Goal: Navigation & Orientation: Find specific page/section

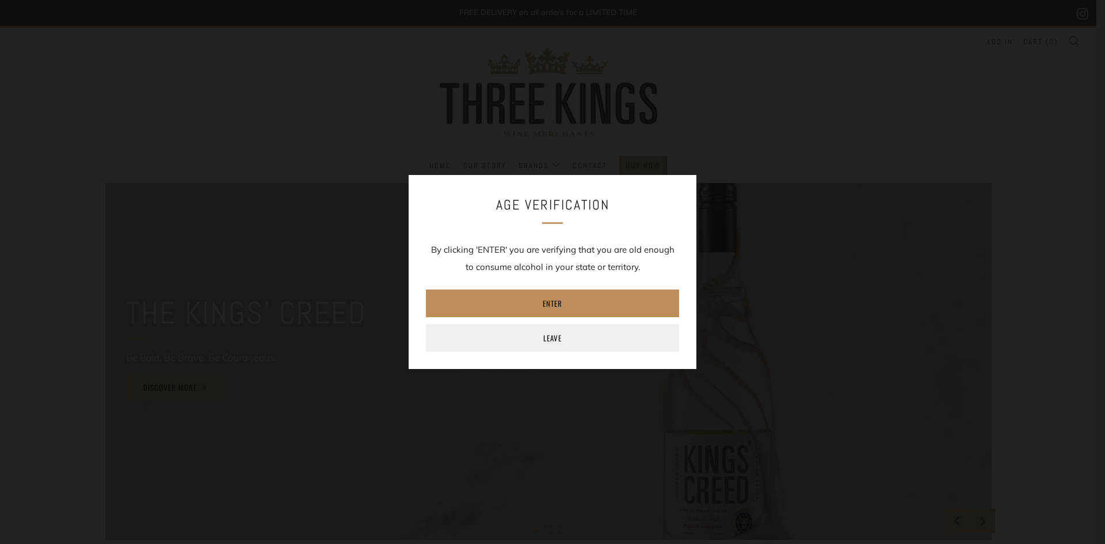
click at [593, 299] on link "Enter" at bounding box center [552, 303] width 253 height 28
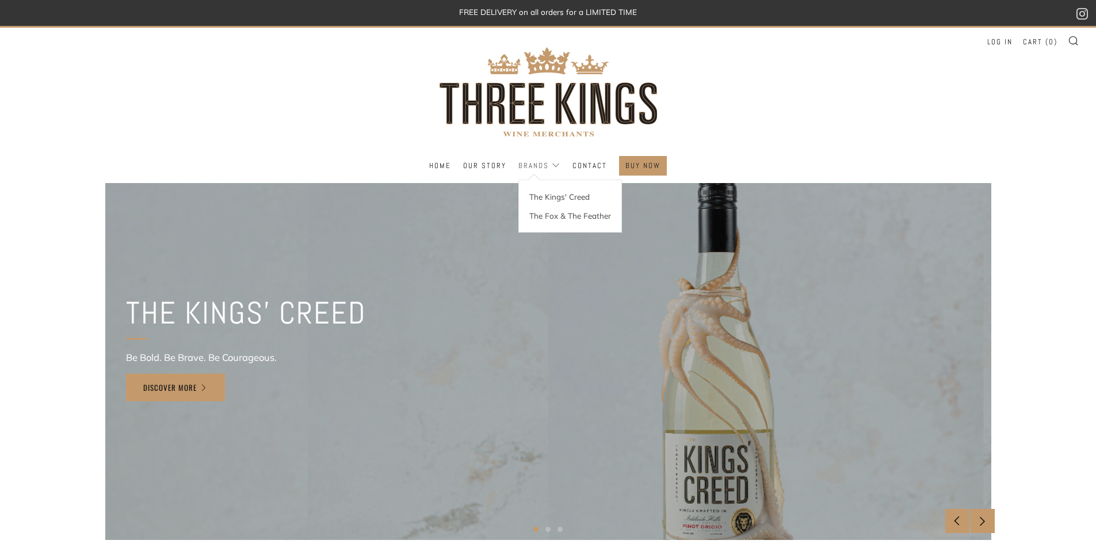
click at [545, 165] on link "Brands" at bounding box center [539, 166] width 42 height 18
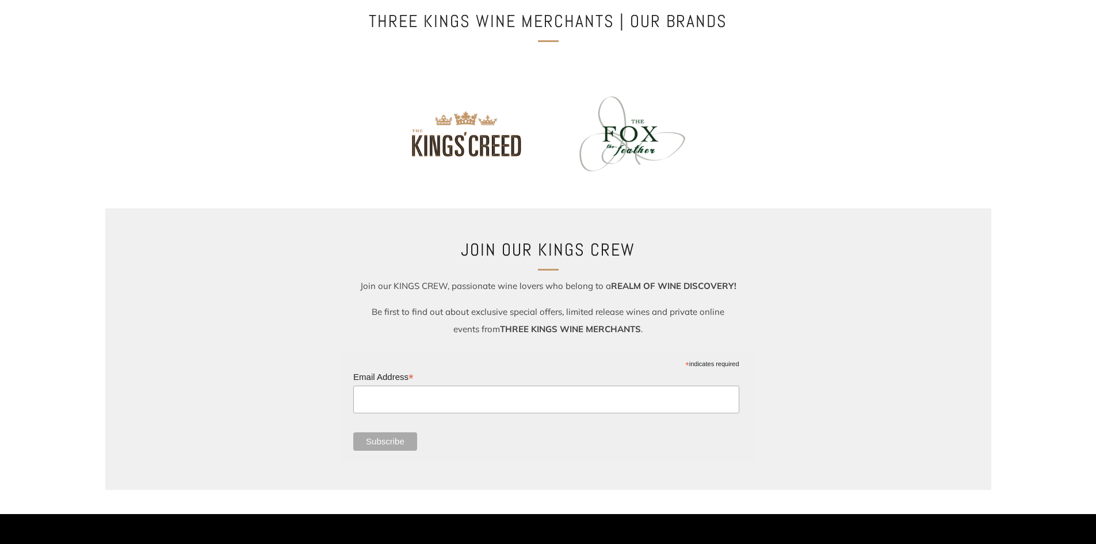
scroll to position [173, 0]
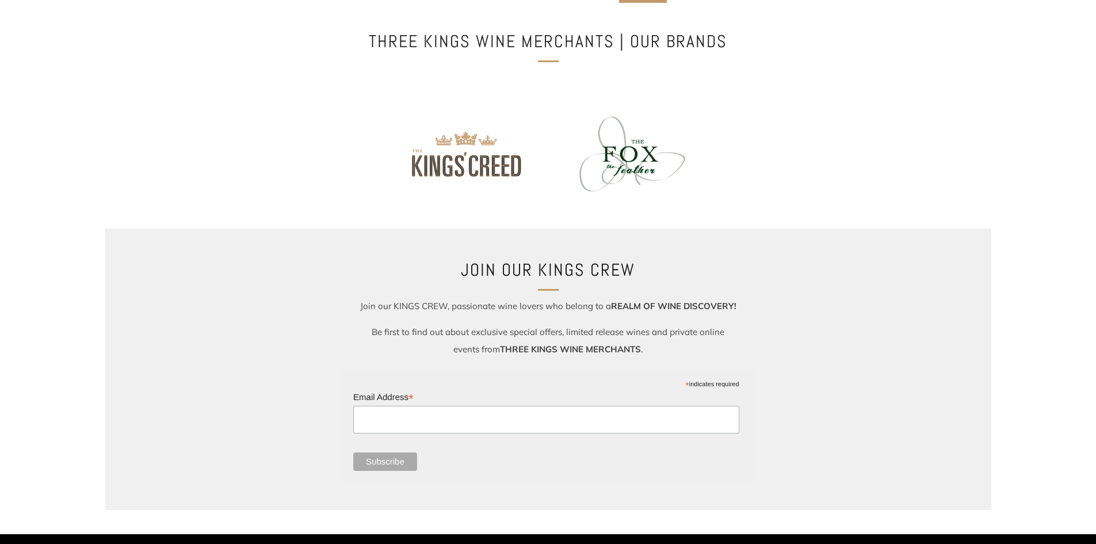
click at [494, 158] on img at bounding box center [463, 154] width 151 height 101
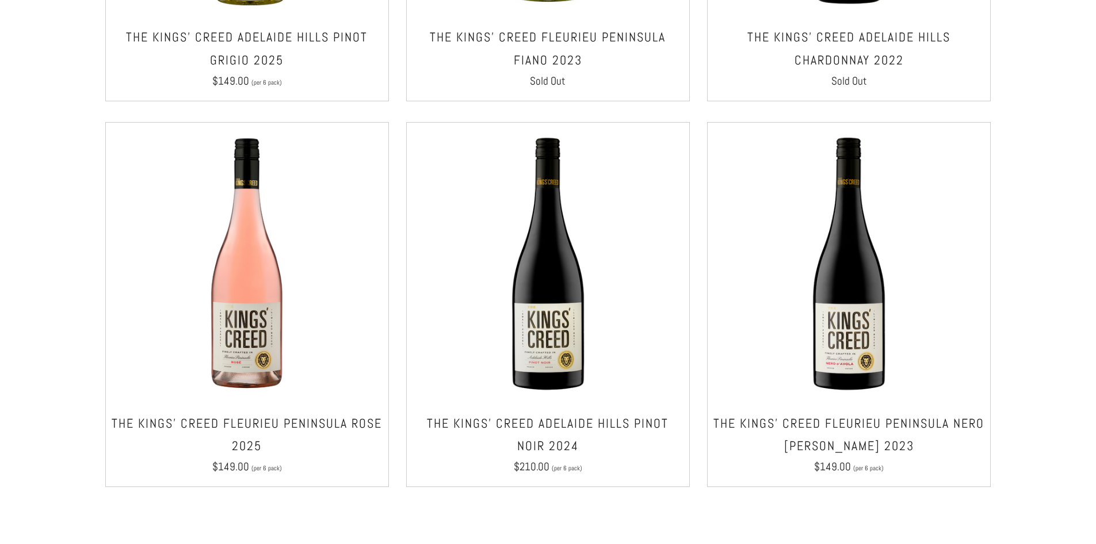
scroll to position [921, 0]
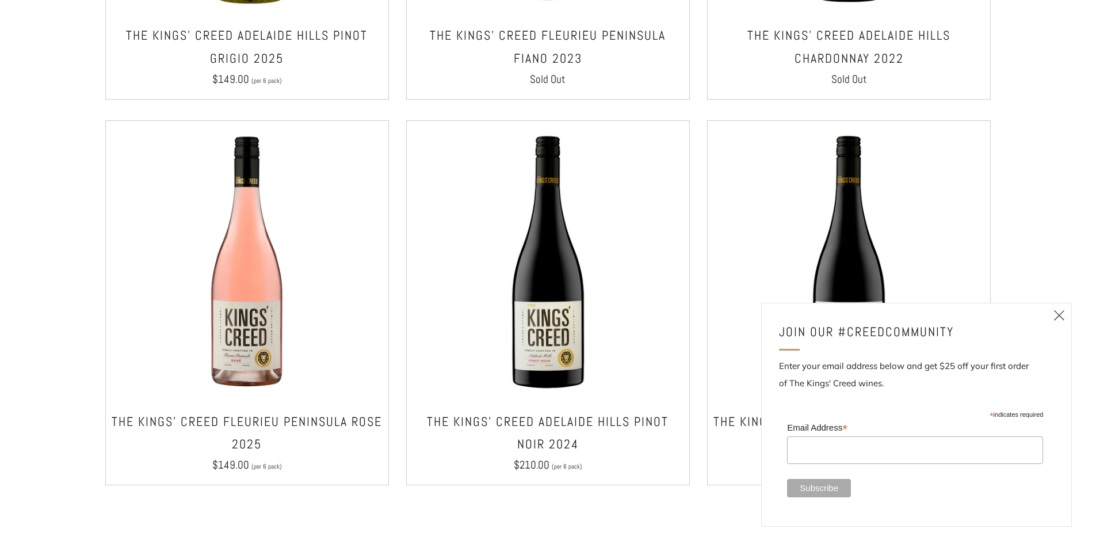
click at [1052, 316] on link "Close (esc)" at bounding box center [1059, 315] width 24 height 24
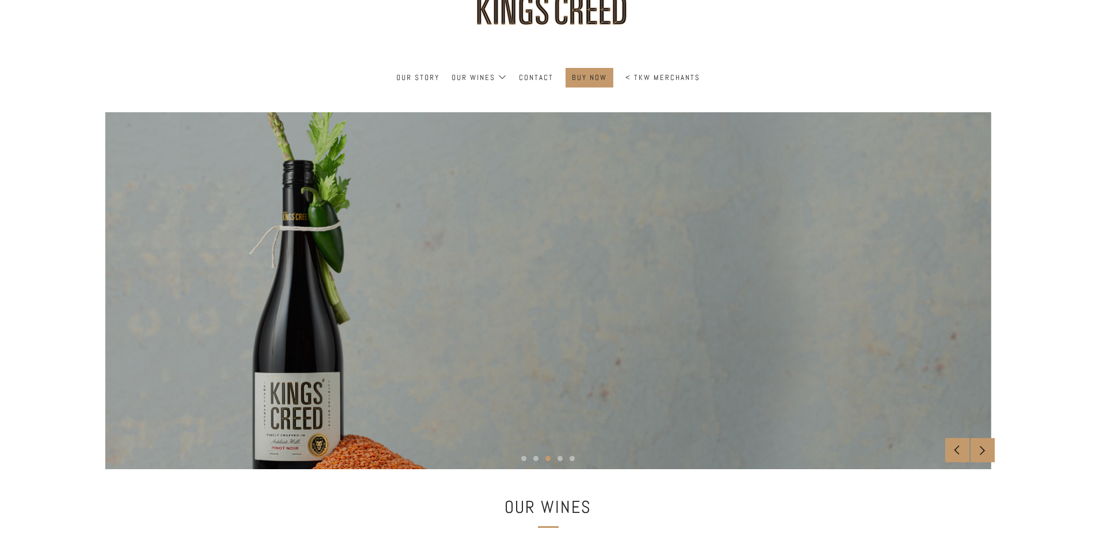
scroll to position [0, 0]
